Goal: Download file/media

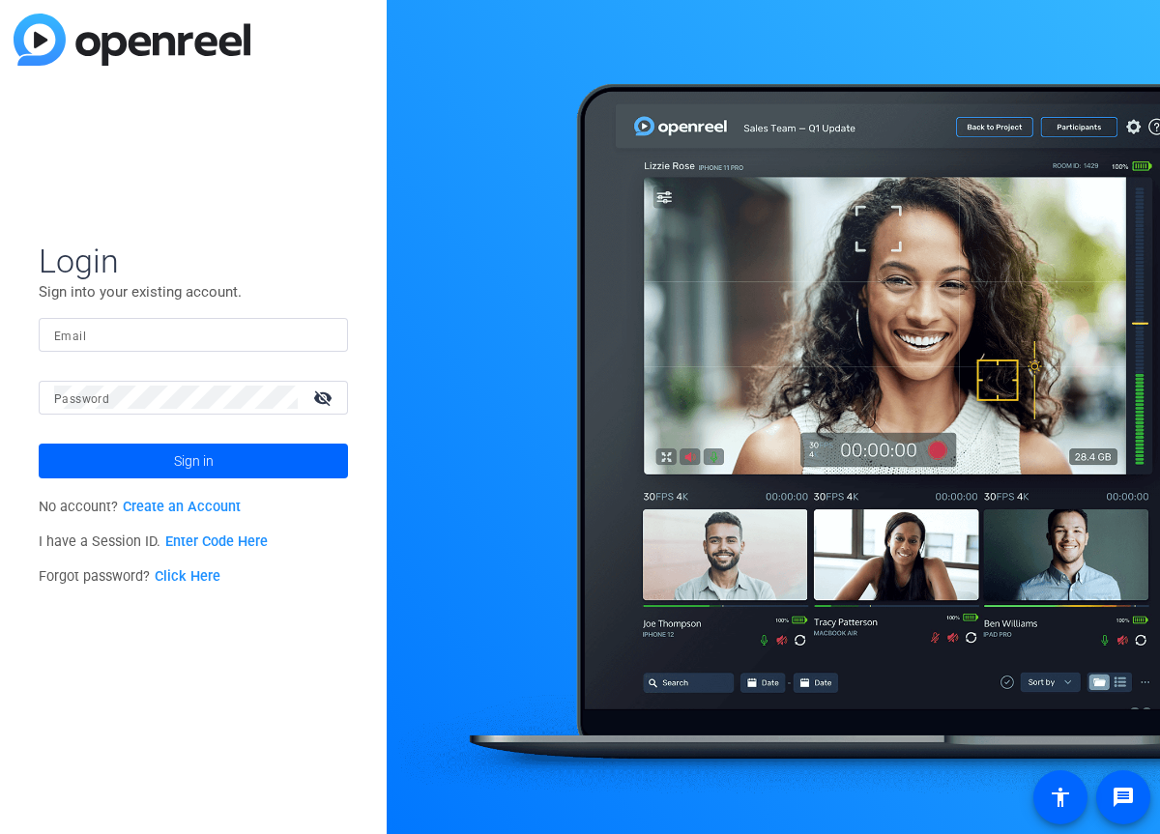
click at [280, 337] on input "Email" at bounding box center [193, 334] width 278 height 23
click at [134, 335] on input "Email" at bounding box center [193, 334] width 278 height 23
type input "[EMAIL_ADDRESS][DOMAIN_NAME]"
click at [39, 444] on button "Sign in" at bounding box center [193, 461] width 309 height 35
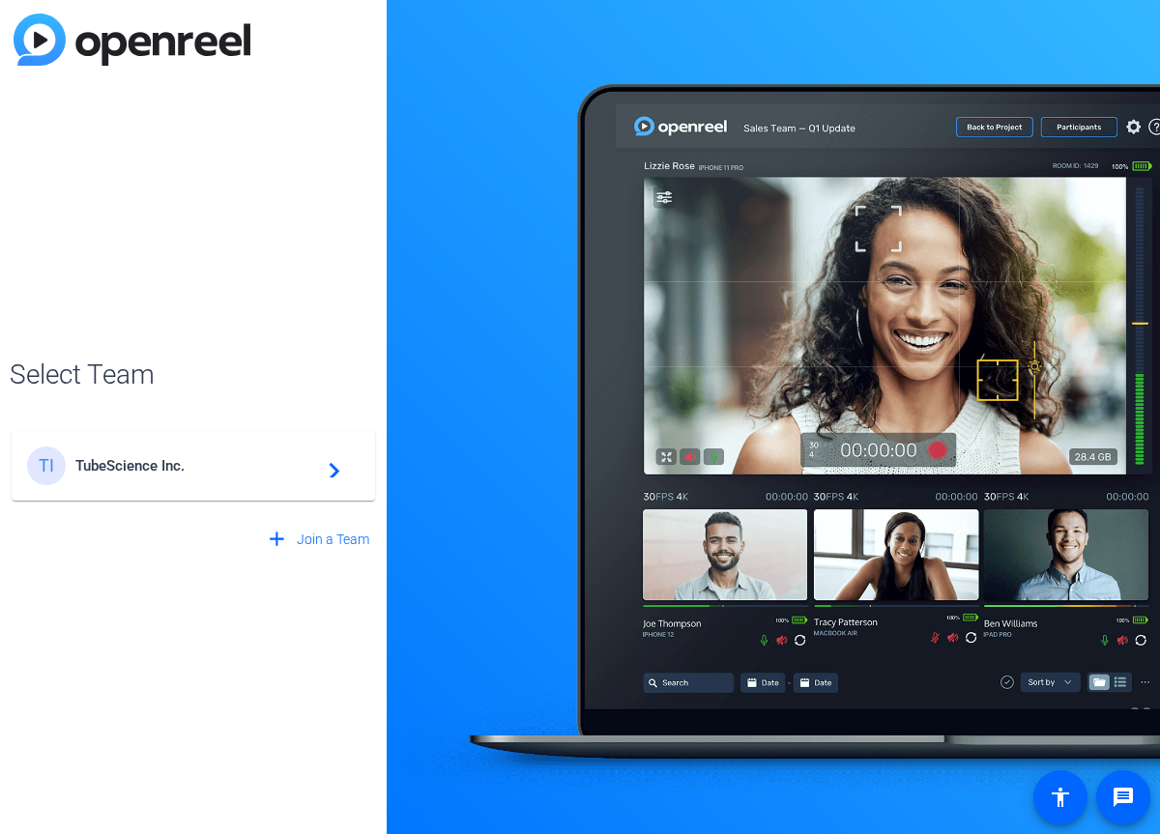
click at [197, 490] on mat-card-content "TI TubeScience Inc. navigate_next" at bounding box center [193, 466] width 363 height 70
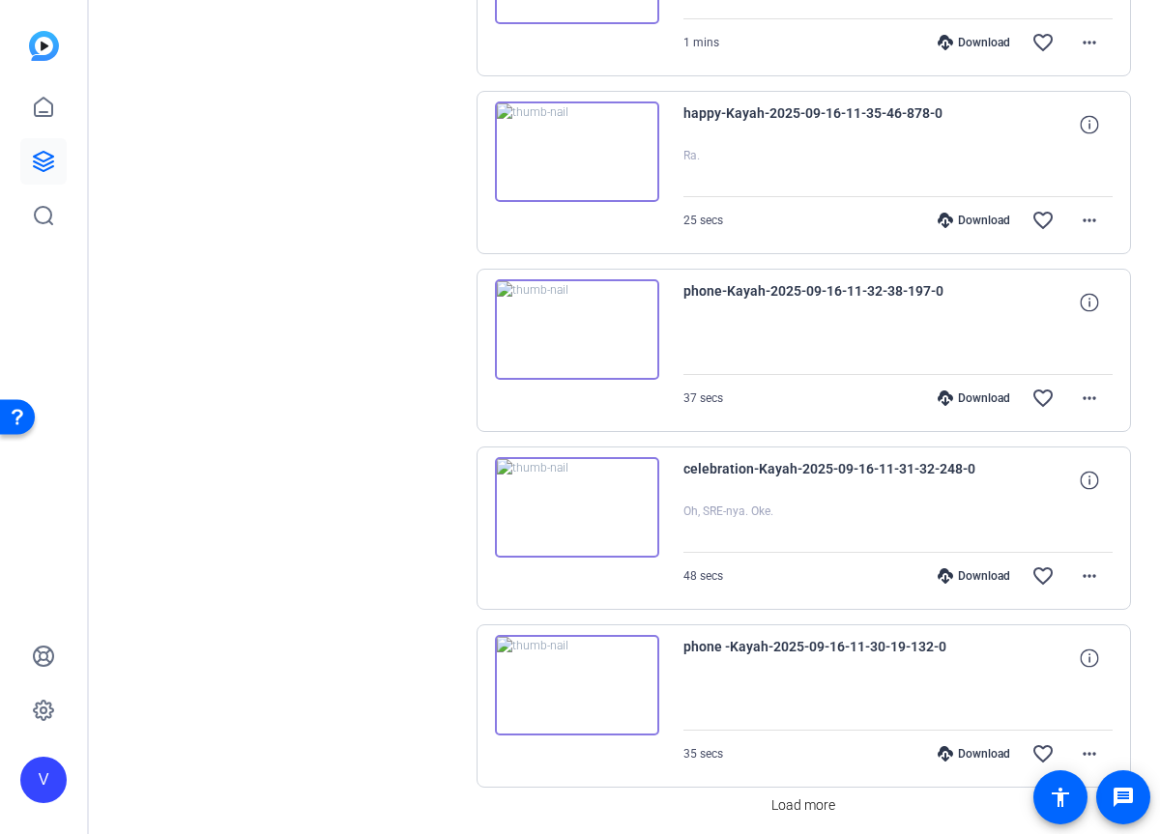
scroll to position [1304, 0]
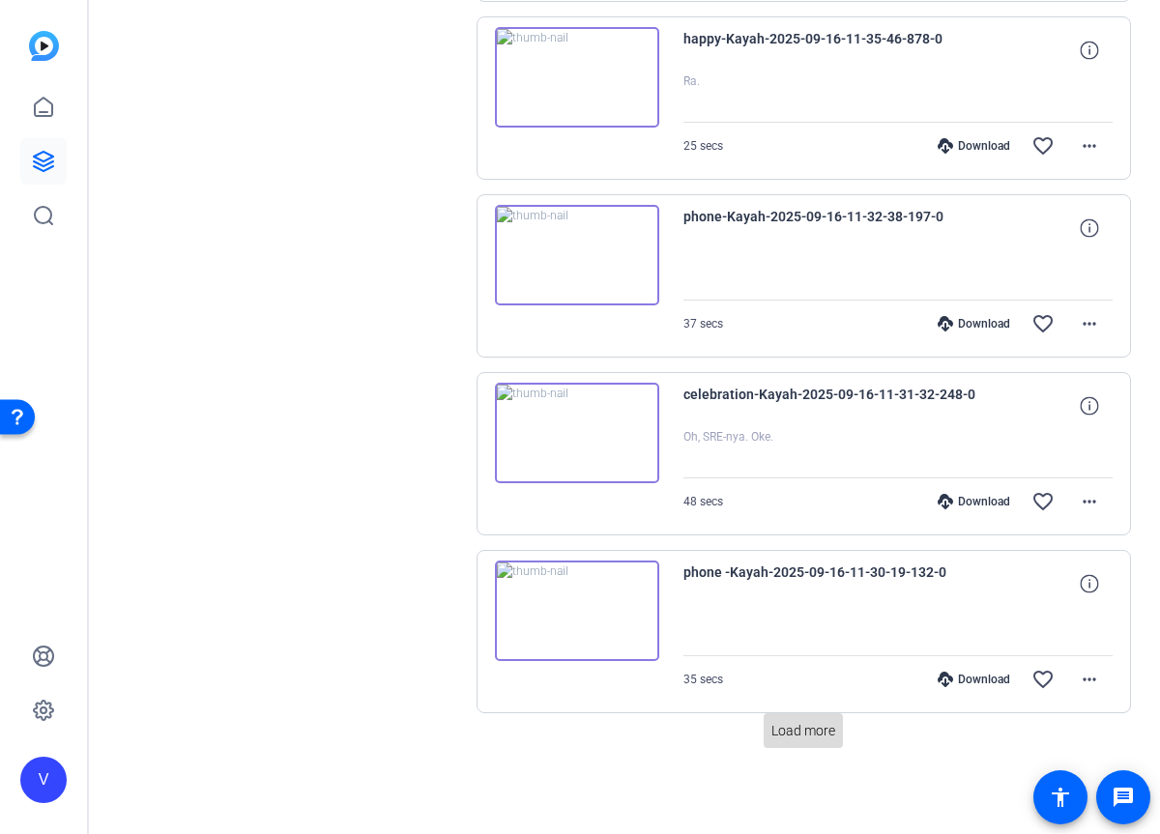
click at [814, 739] on span "Load more" at bounding box center [803, 731] width 64 height 20
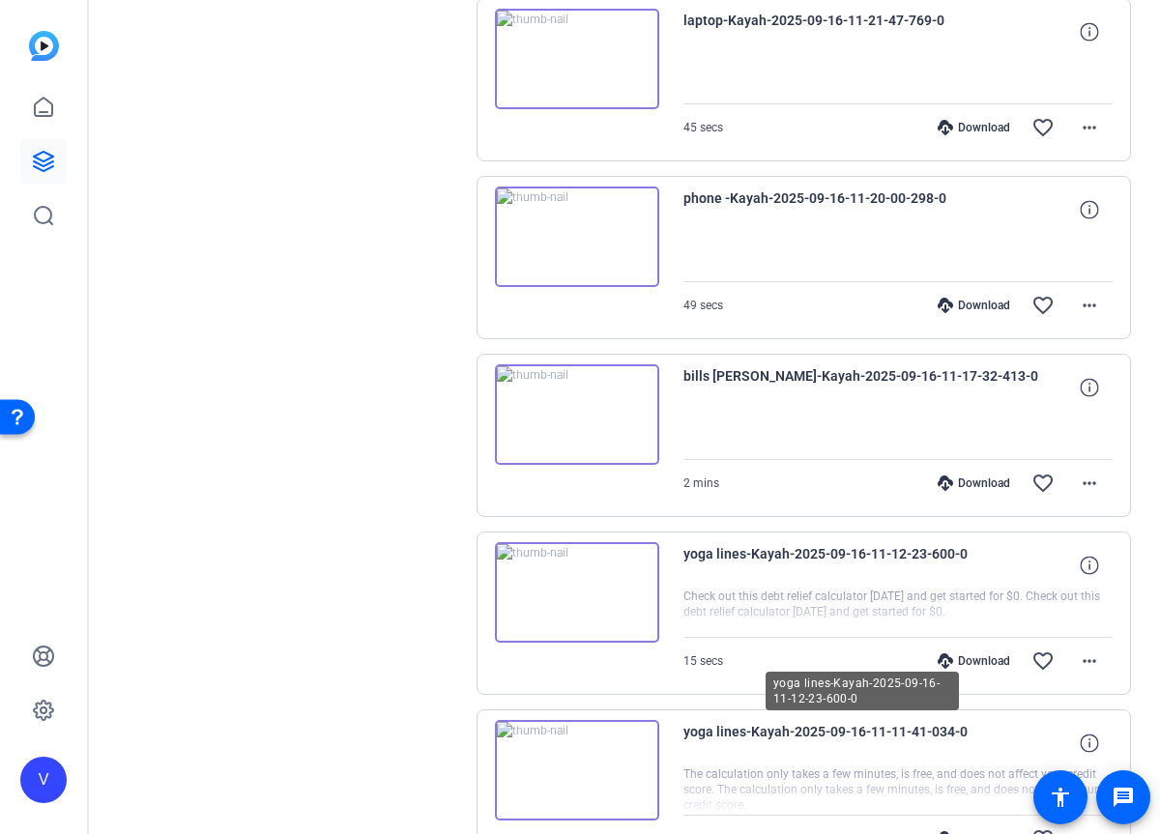
scroll to position [3082, 0]
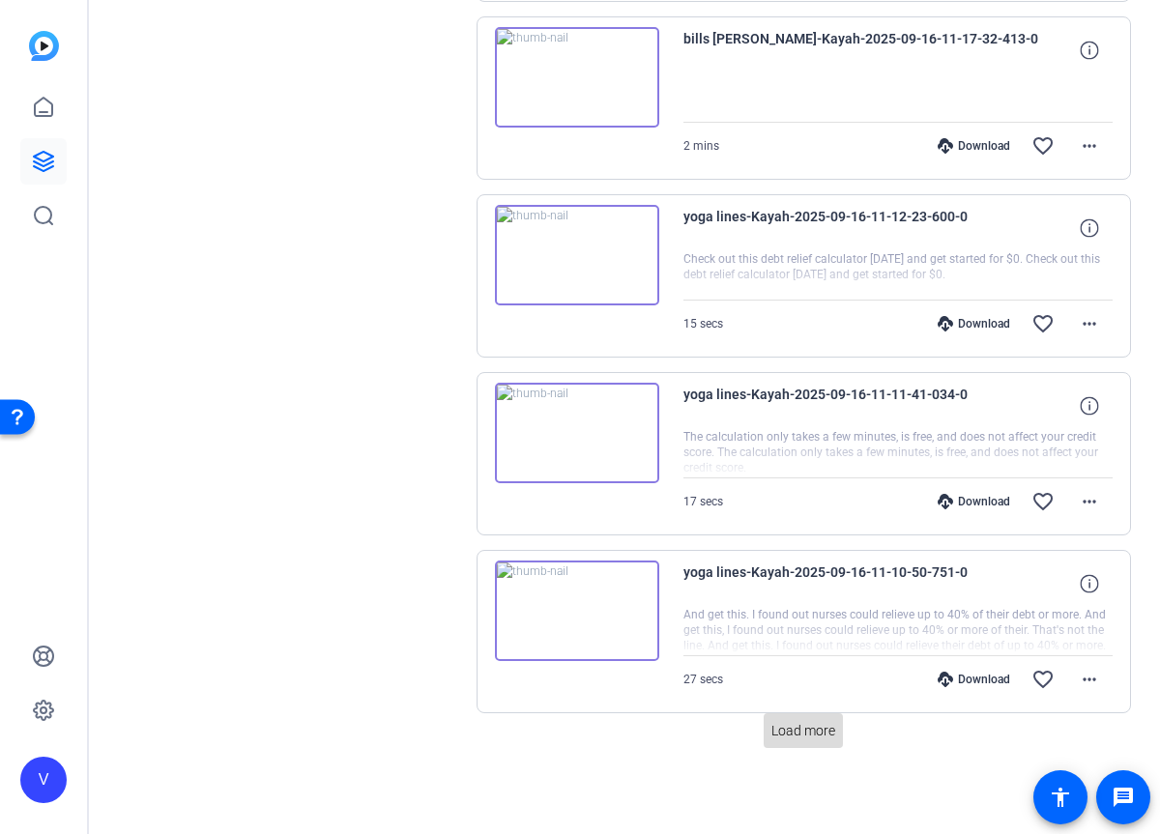
click at [818, 745] on span at bounding box center [802, 730] width 79 height 46
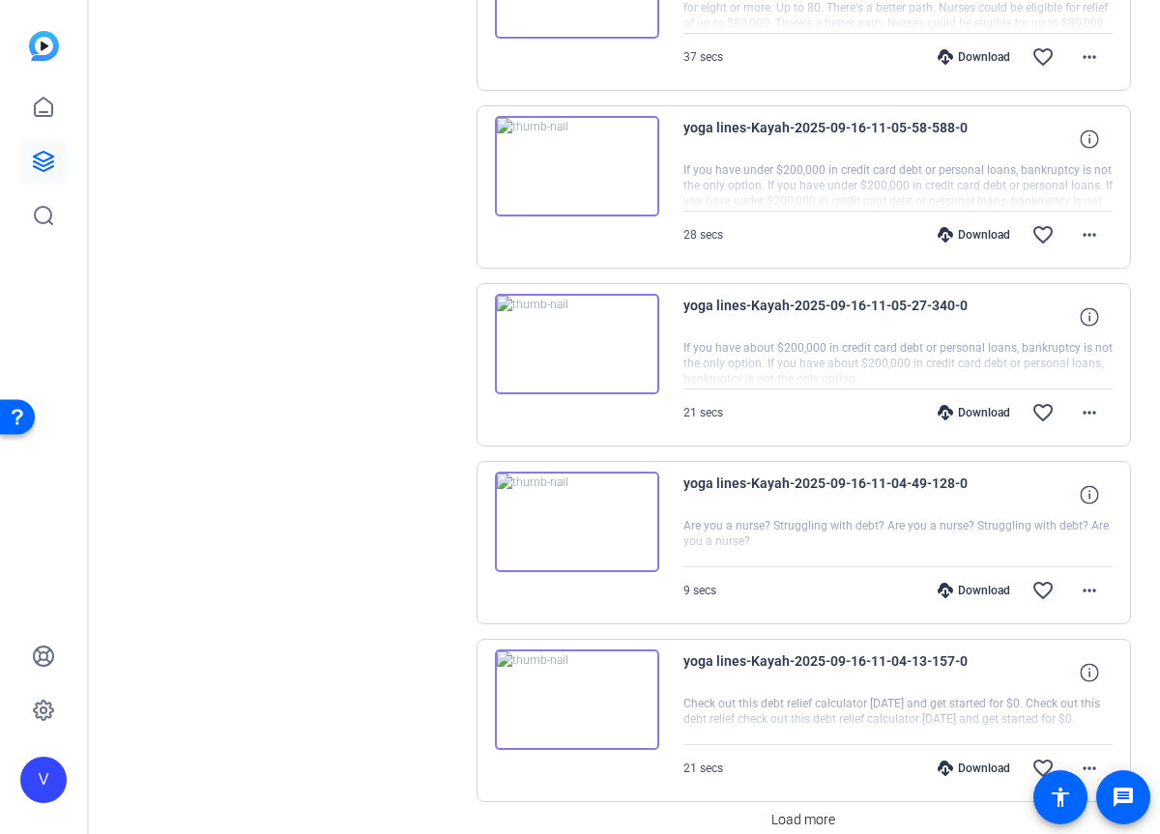
scroll to position [4860, 0]
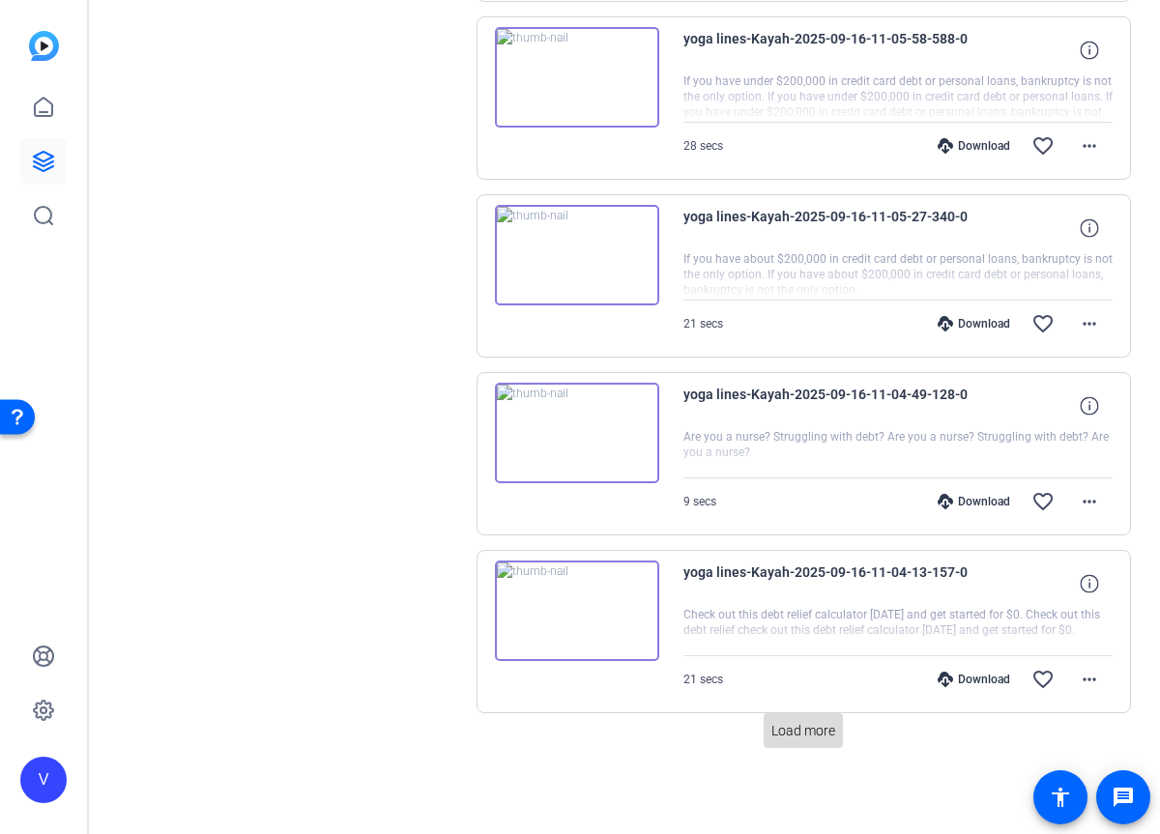
click at [808, 726] on span "Load more" at bounding box center [803, 731] width 64 height 20
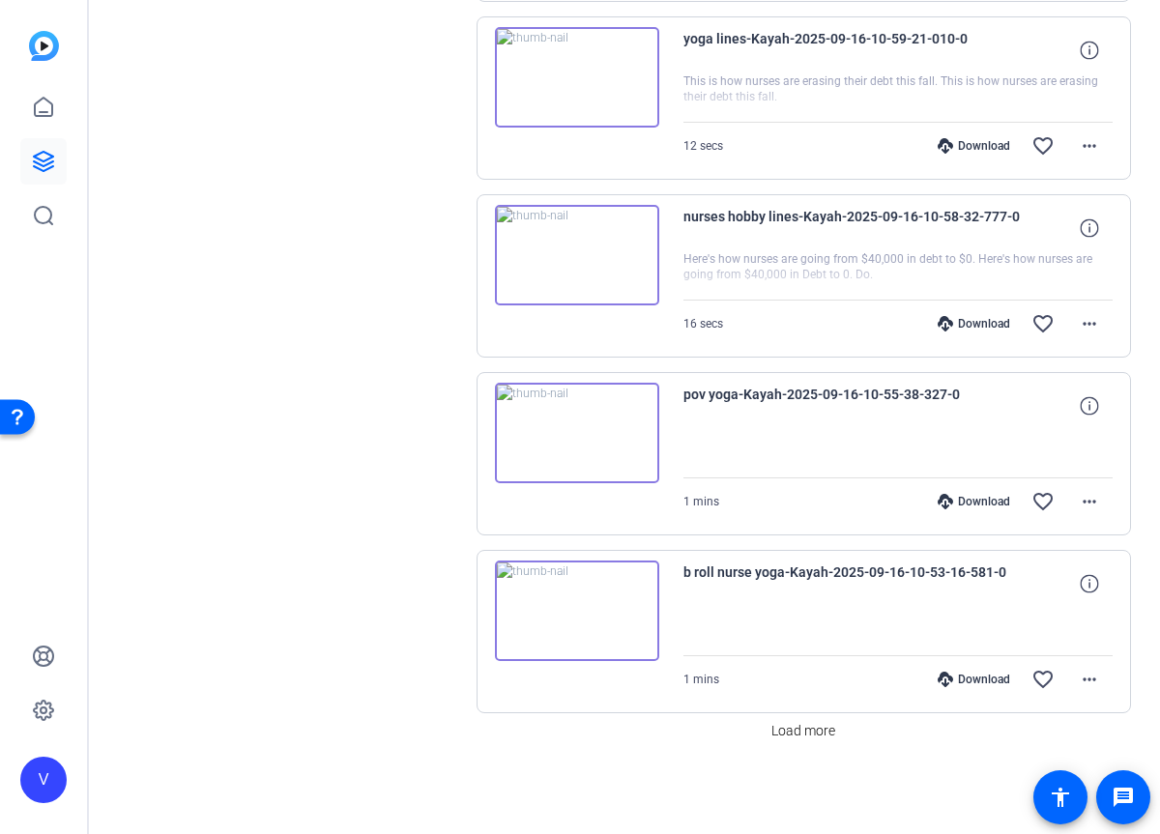
click at [808, 726] on span "Load more" at bounding box center [803, 731] width 64 height 20
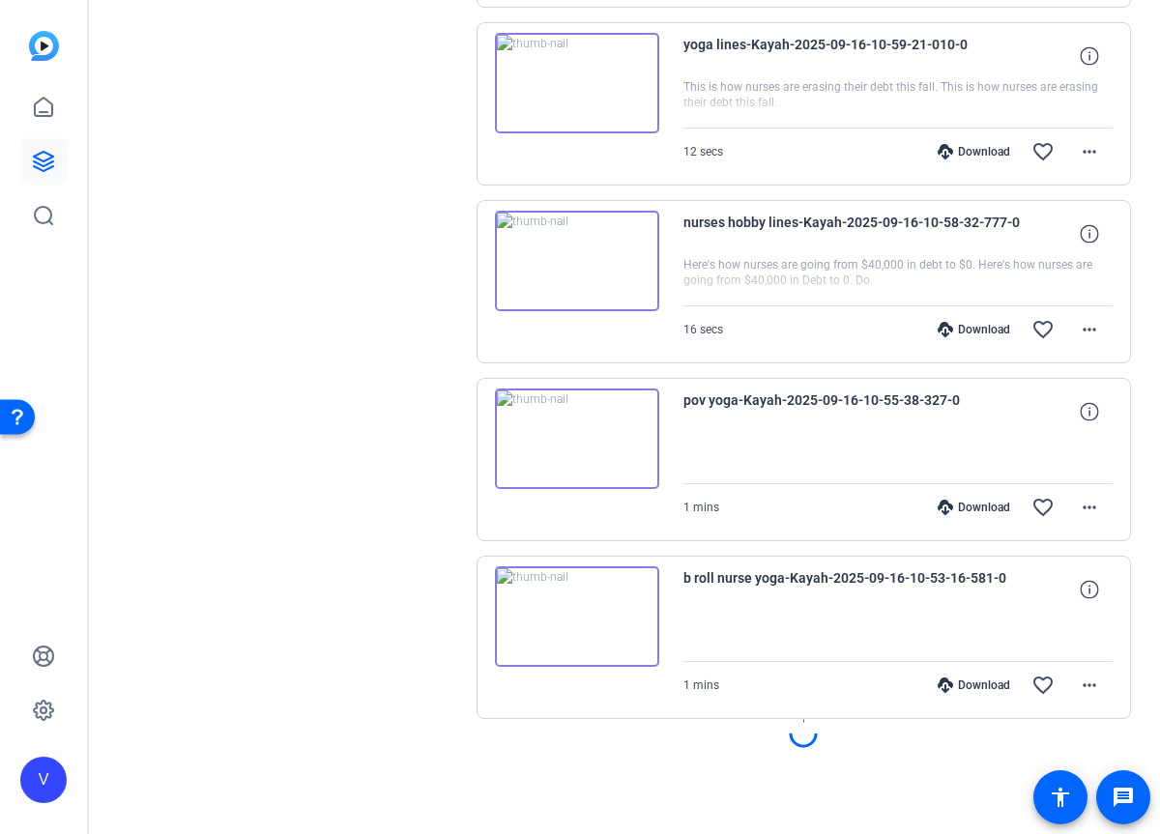
scroll to position [6638, 0]
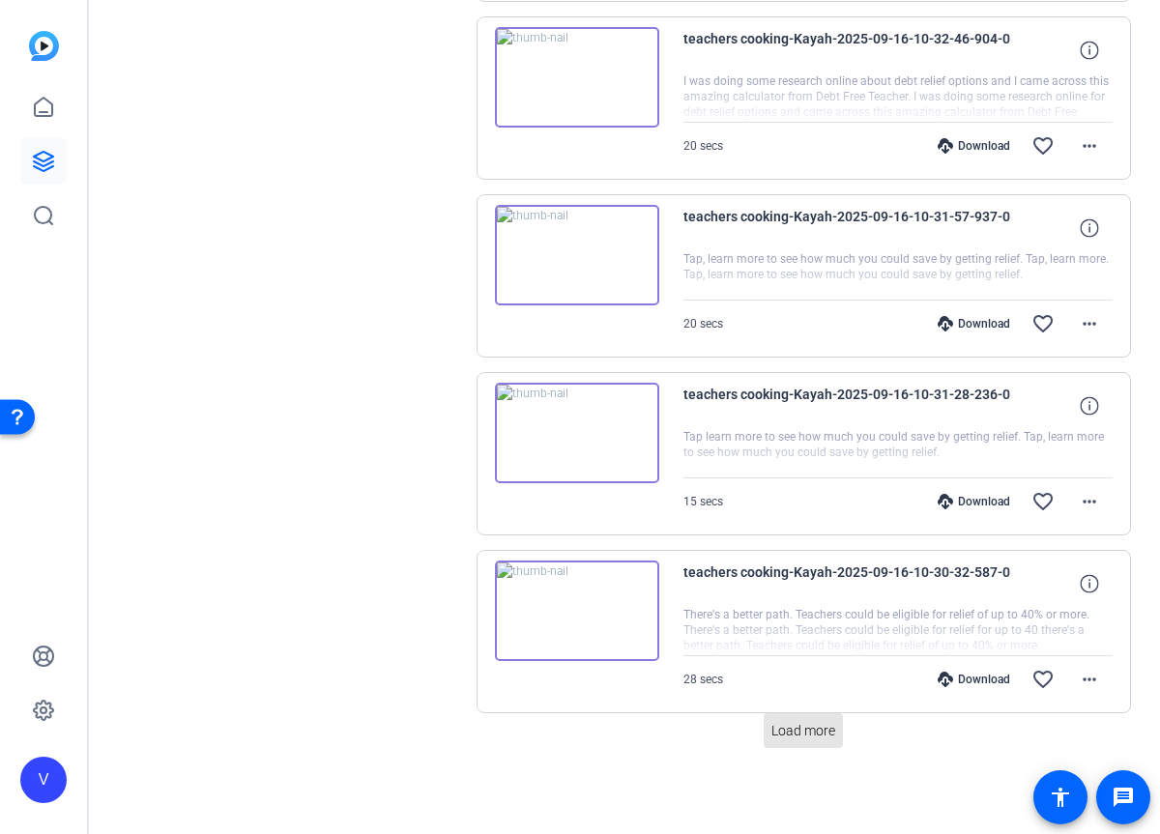
click at [808, 726] on span "Load more" at bounding box center [803, 731] width 64 height 20
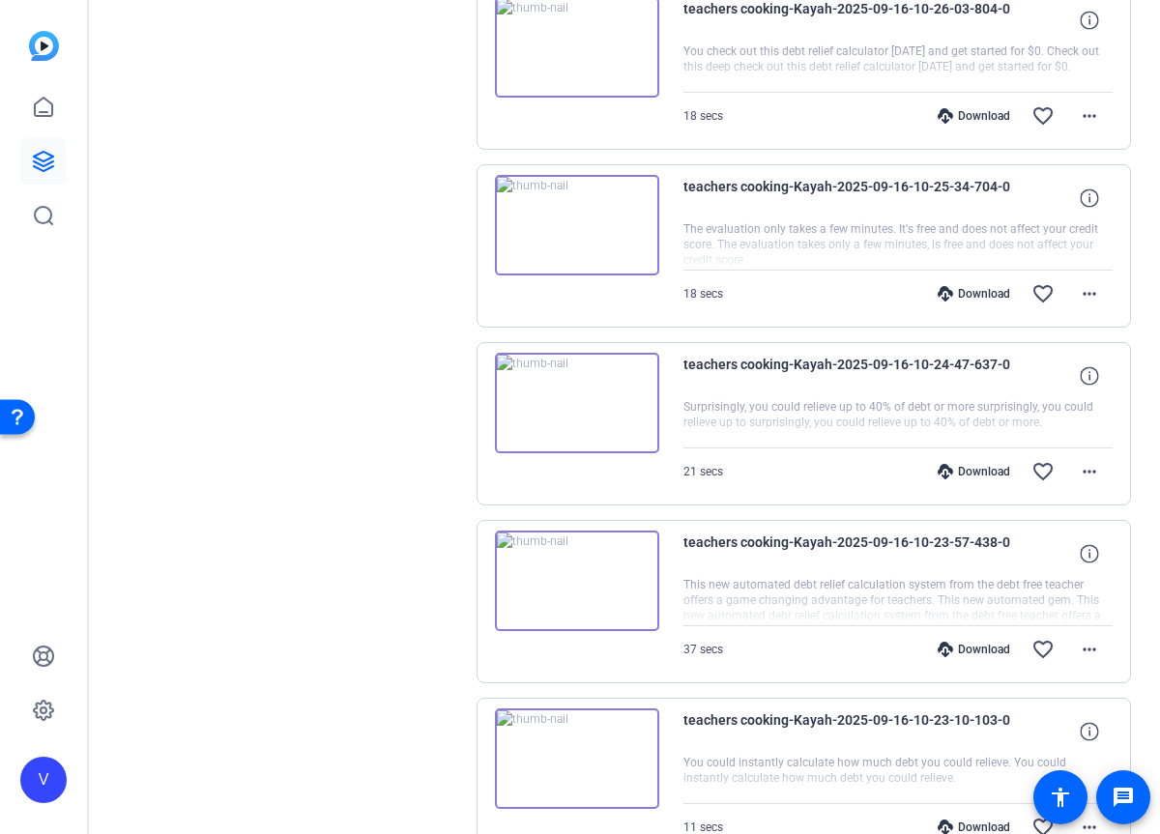
scroll to position [10194, 0]
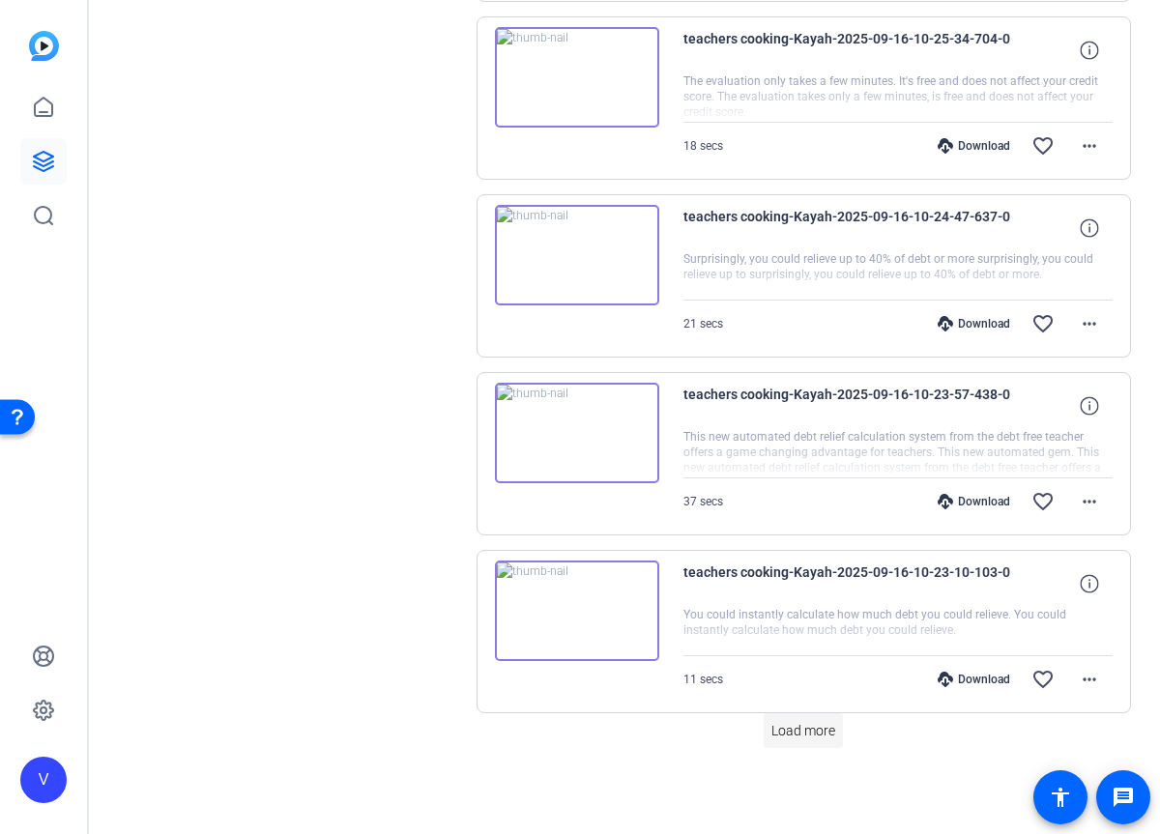
click at [787, 718] on span at bounding box center [802, 730] width 79 height 46
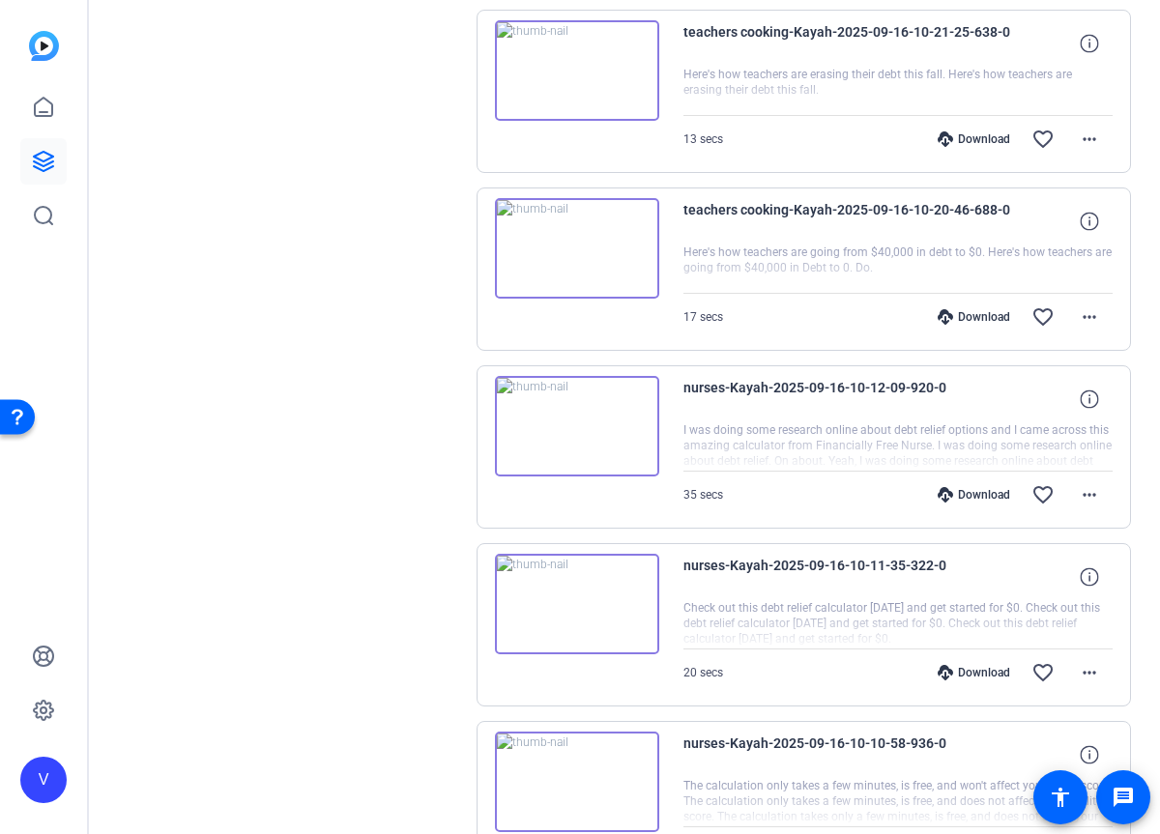
scroll to position [11972, 0]
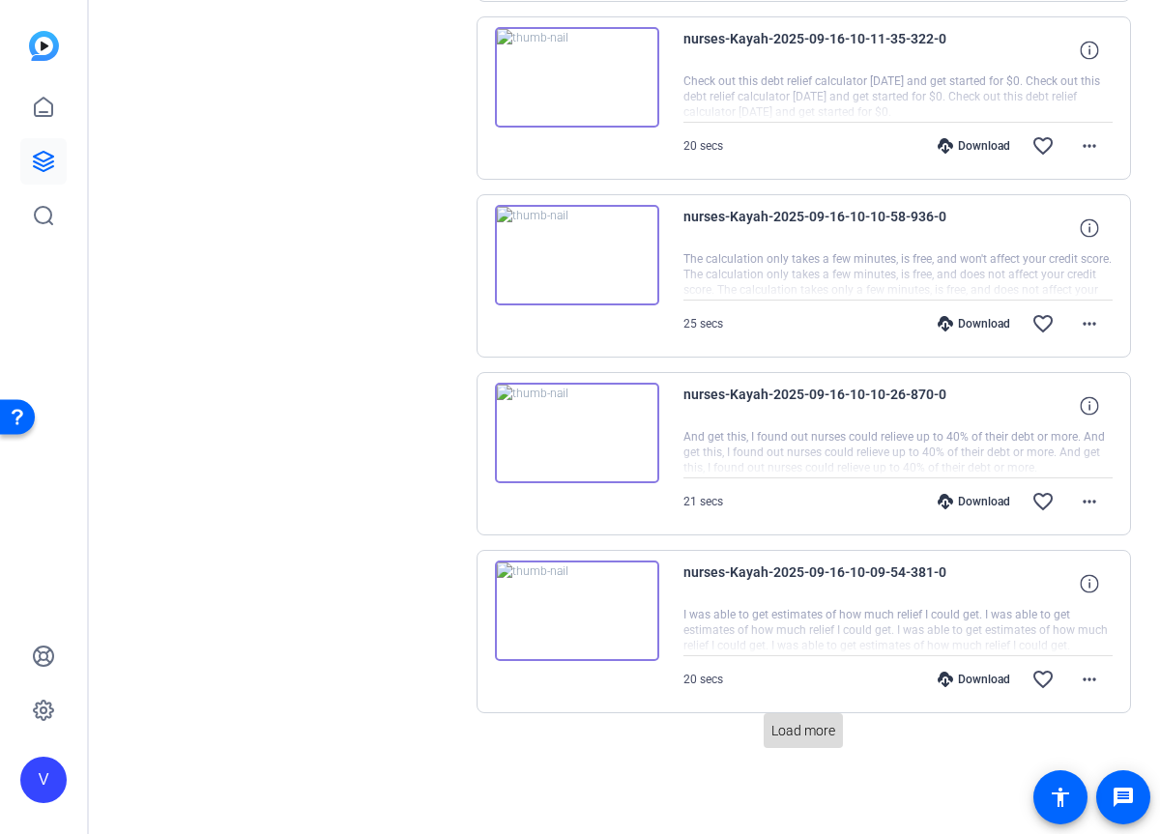
click at [788, 723] on span "Load more" at bounding box center [803, 731] width 64 height 20
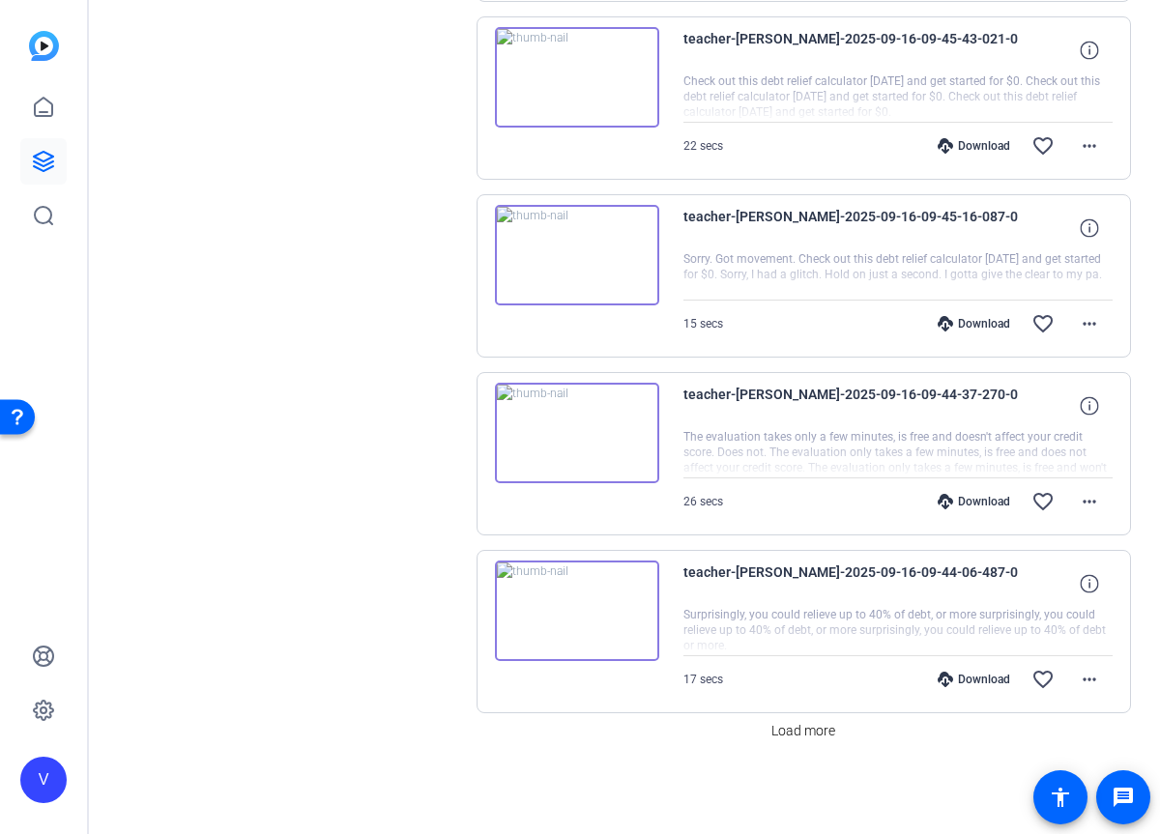
click at [788, 723] on span "Load more" at bounding box center [803, 731] width 64 height 20
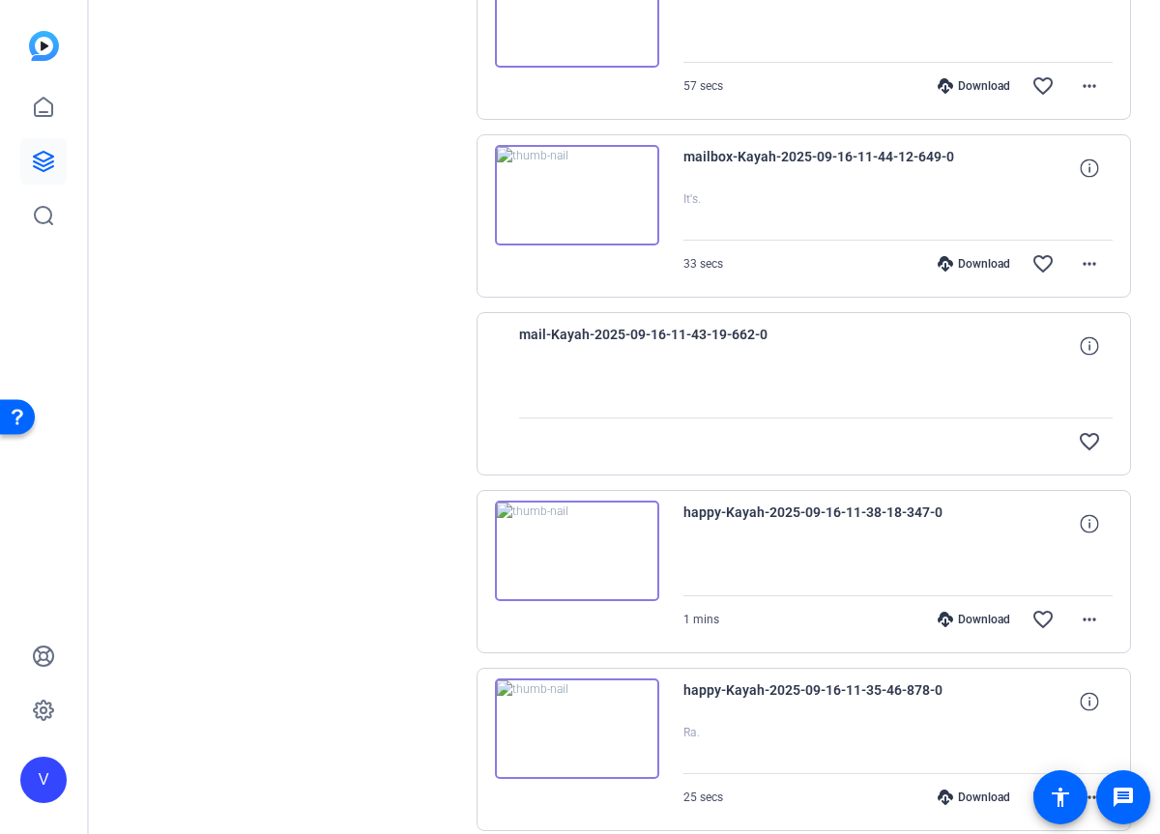
scroll to position [0, 0]
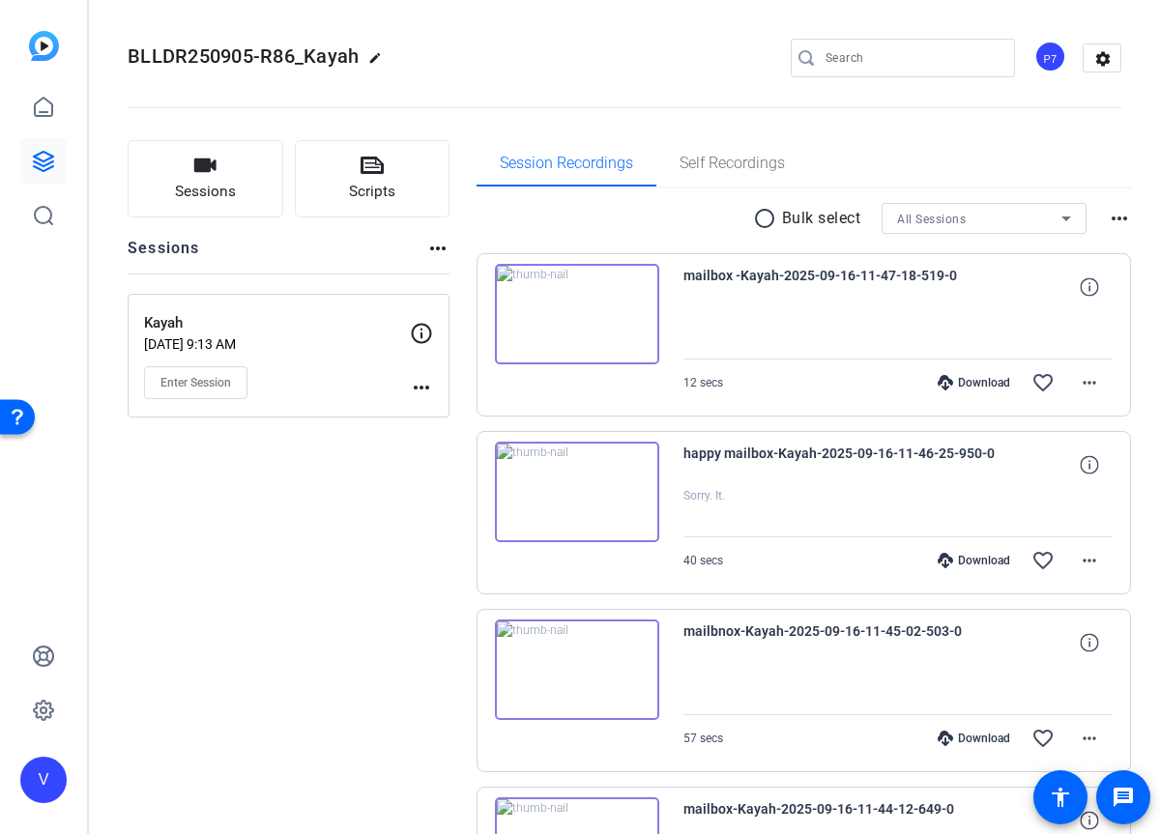
click at [769, 223] on mat-icon "radio_button_unchecked" at bounding box center [767, 218] width 29 height 23
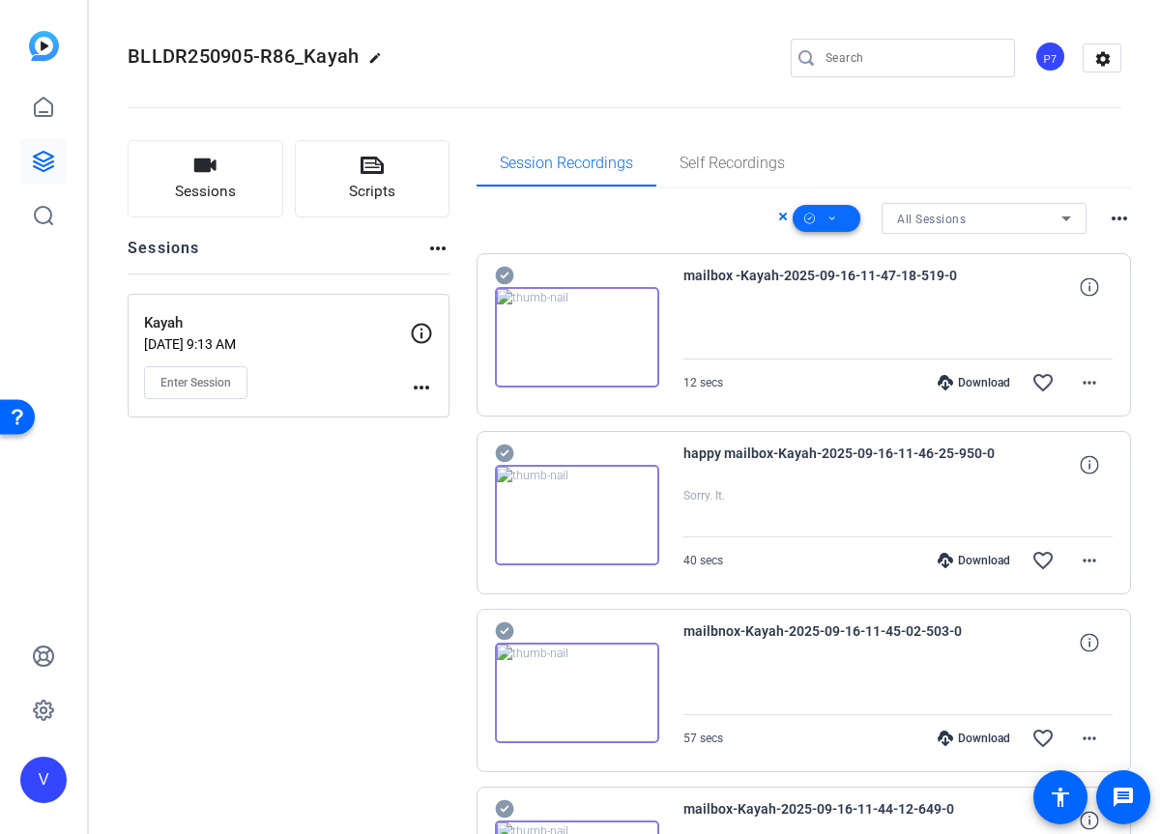
click at [834, 220] on icon at bounding box center [832, 219] width 10 height 24
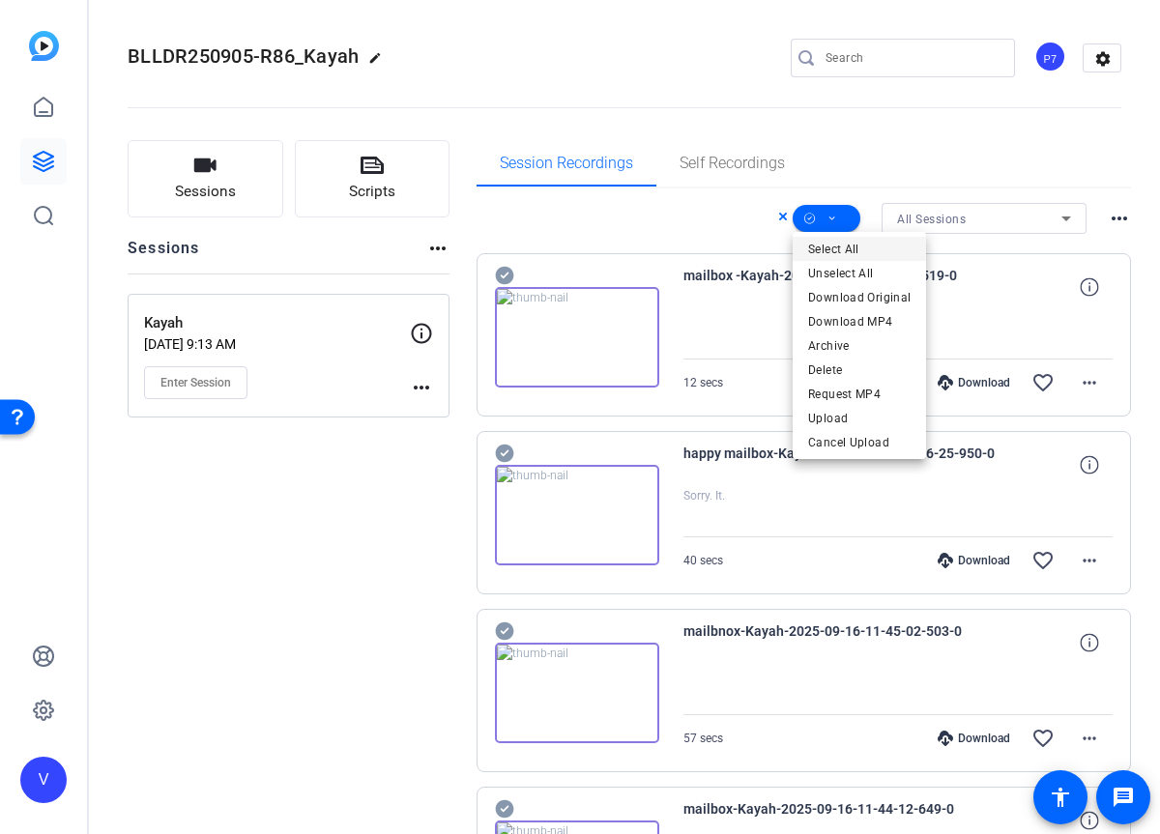
click at [834, 249] on span "Select All" at bounding box center [859, 249] width 102 height 23
click at [858, 291] on span "Download Original" at bounding box center [859, 297] width 102 height 23
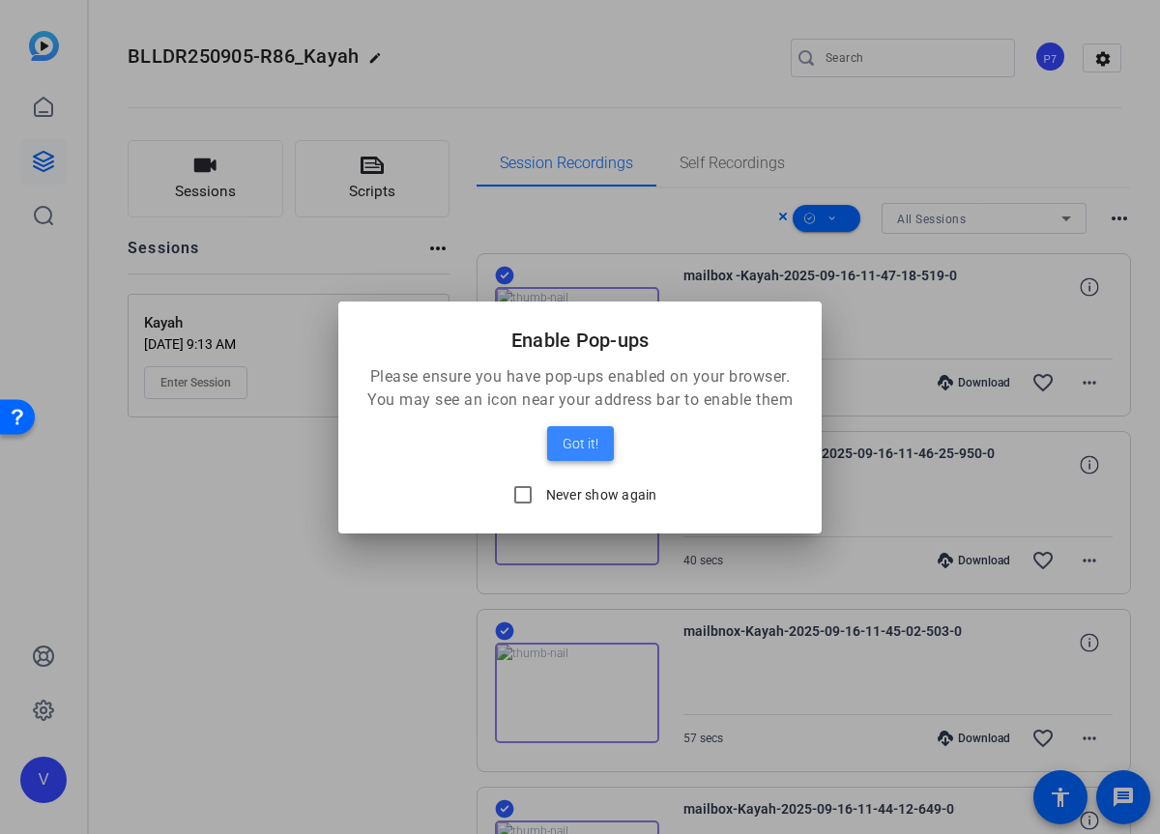
click at [597, 445] on span at bounding box center [580, 443] width 67 height 46
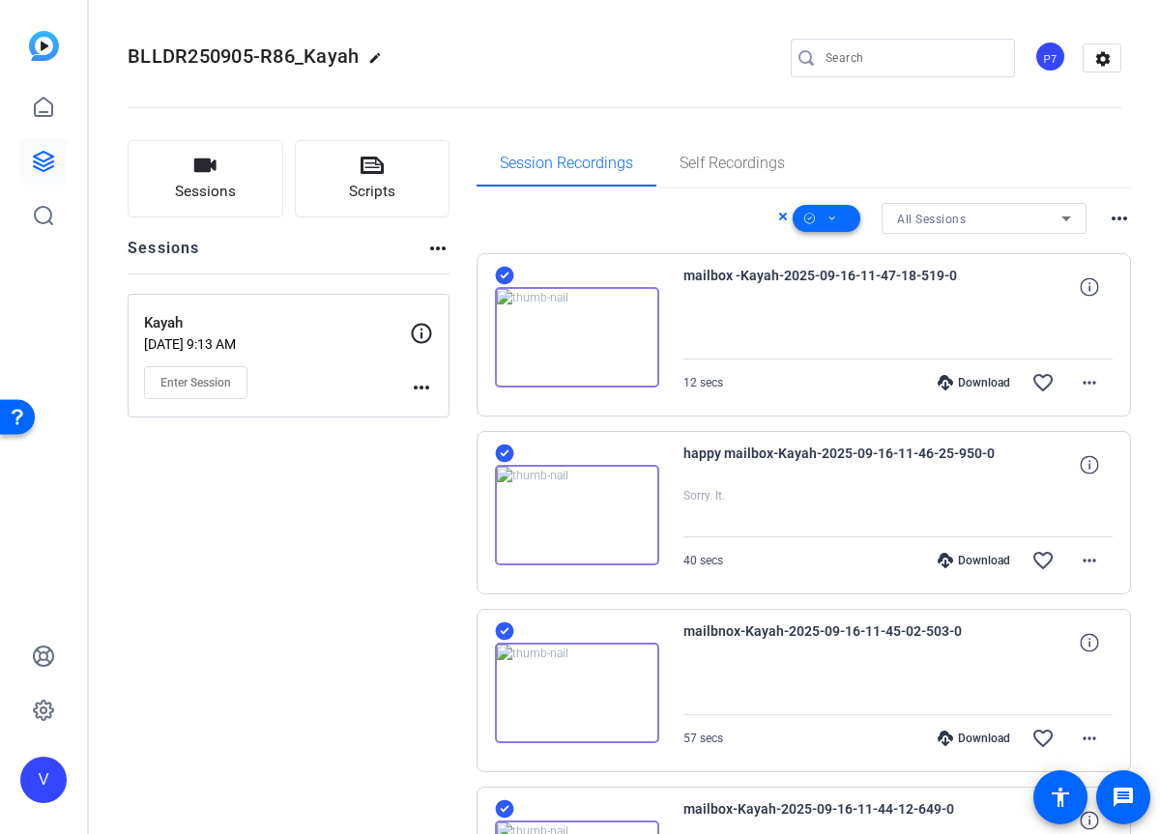
click at [834, 218] on icon at bounding box center [832, 219] width 10 height 24
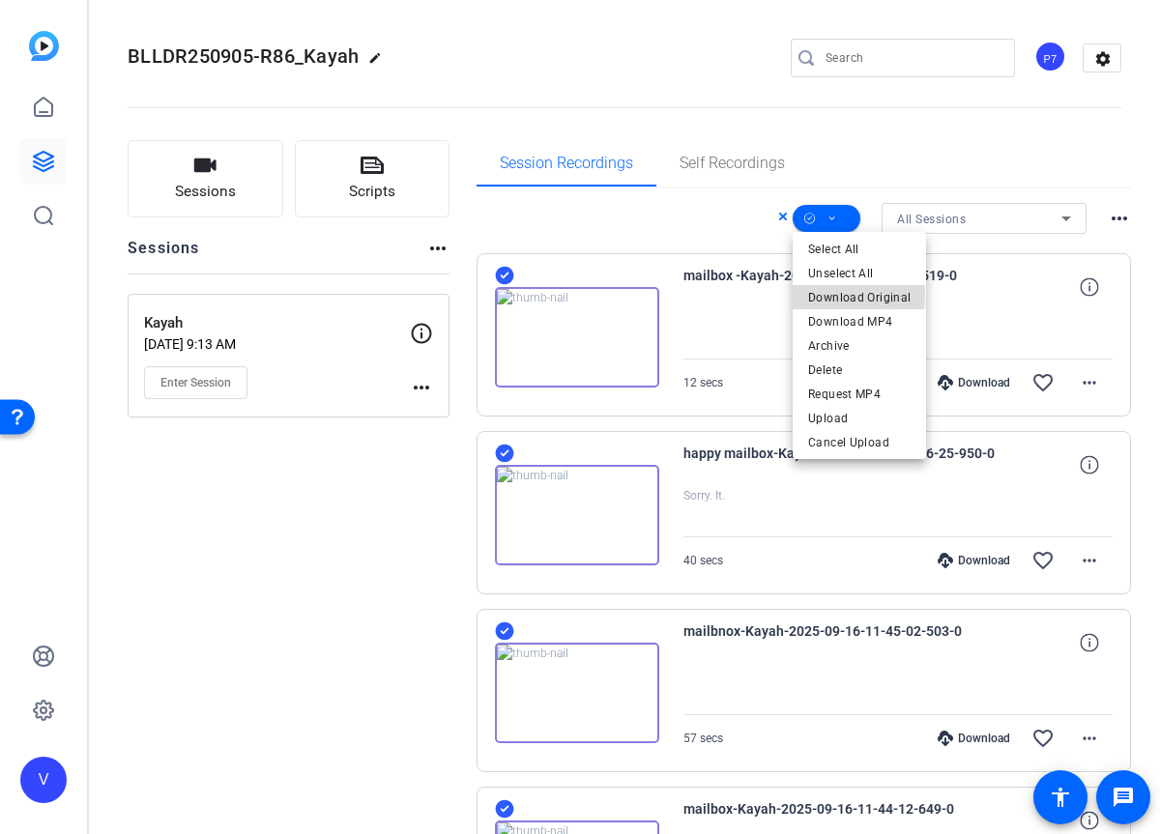
click at [839, 294] on span "Download Original" at bounding box center [859, 297] width 102 height 23
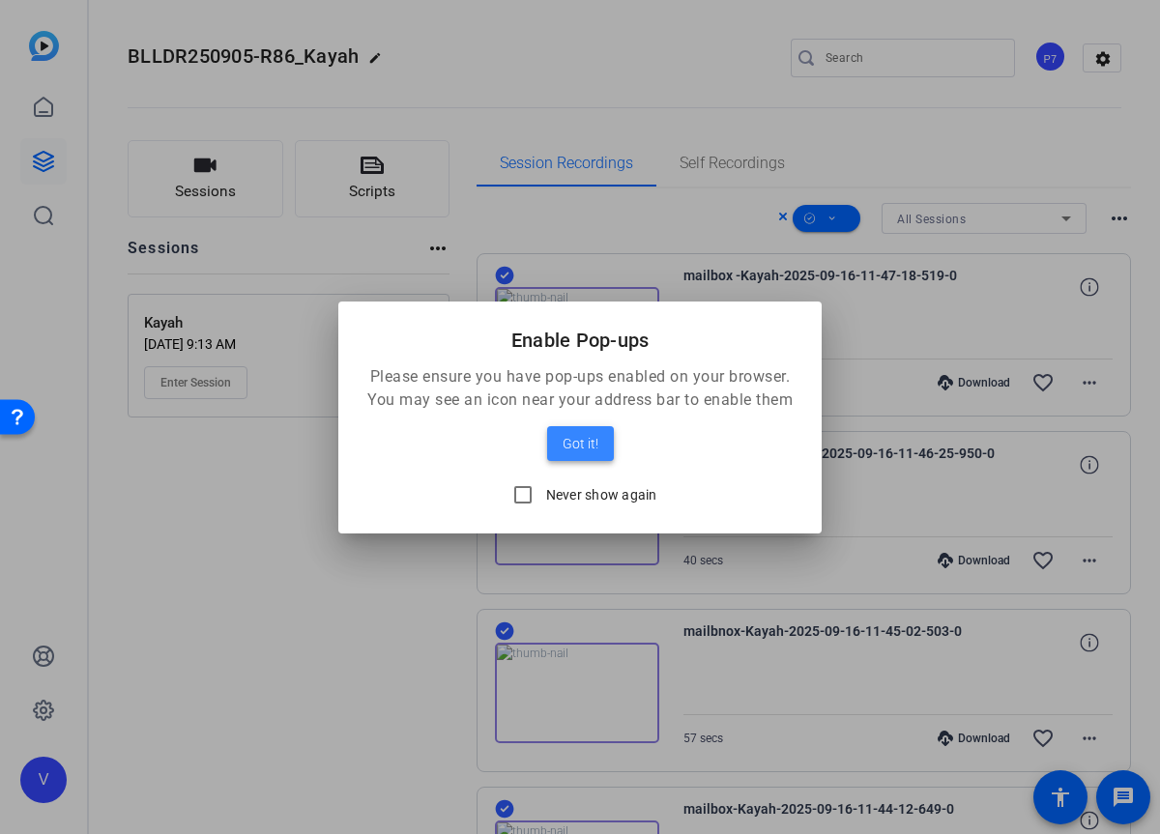
click at [589, 445] on span "Got it!" at bounding box center [580, 443] width 36 height 23
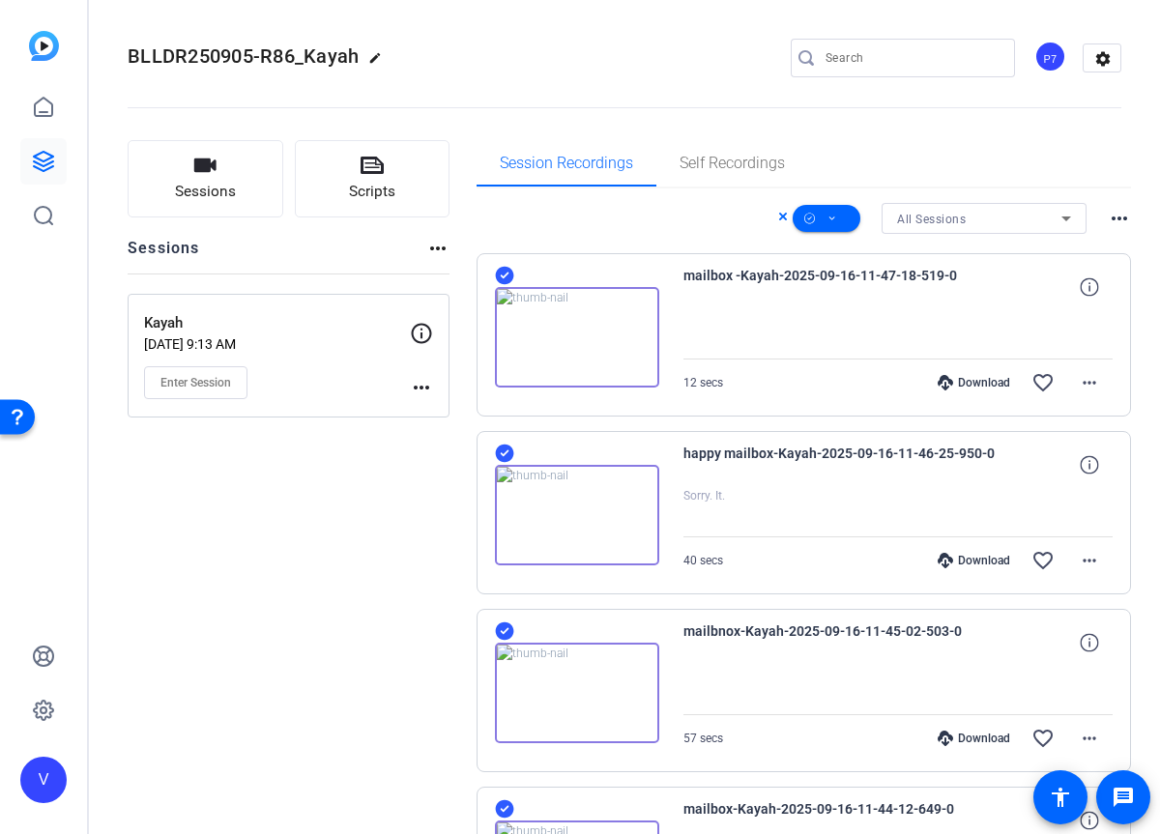
click at [291, 51] on span "BLLDR250905-R86_Kayah" at bounding box center [243, 55] width 231 height 23
copy span "BLLDR250905-R86_Kayah"
